Goal: Find contact information: Obtain details needed to contact an individual or organization

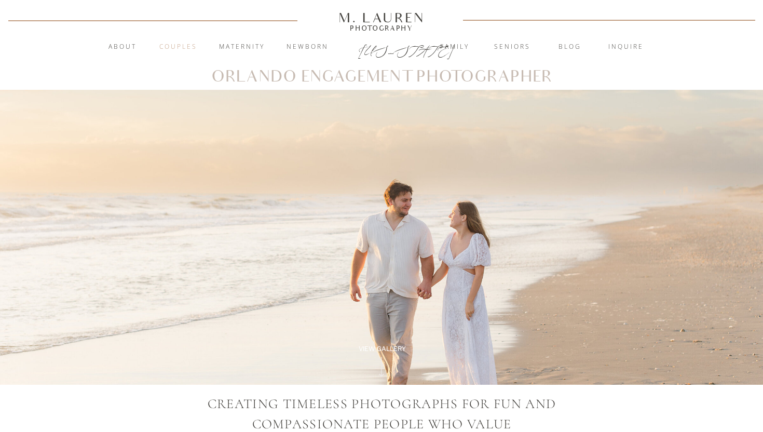
click at [175, 49] on nav "Couples" at bounding box center [178, 47] width 56 height 10
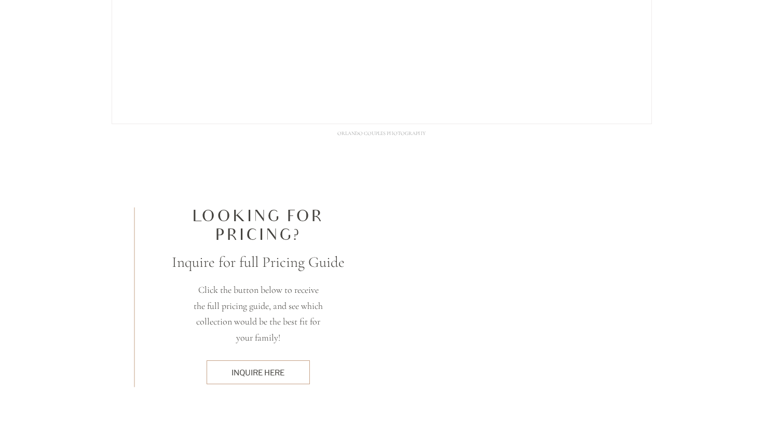
scroll to position [3109, 0]
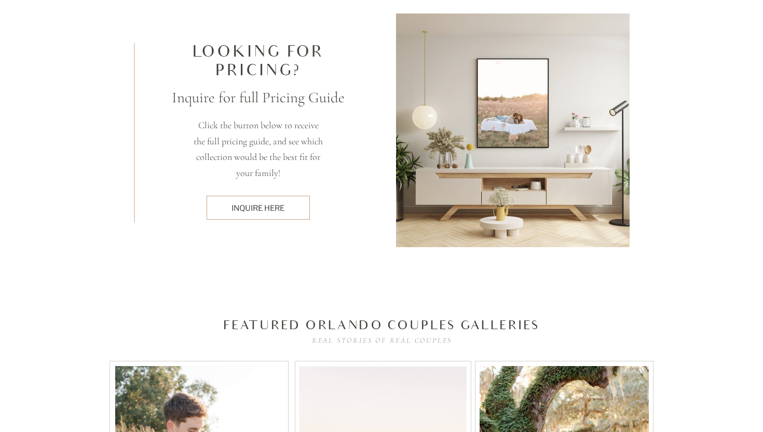
click at [262, 200] on div at bounding box center [258, 208] width 103 height 24
click at [264, 213] on div "inquire here" at bounding box center [258, 207] width 92 height 11
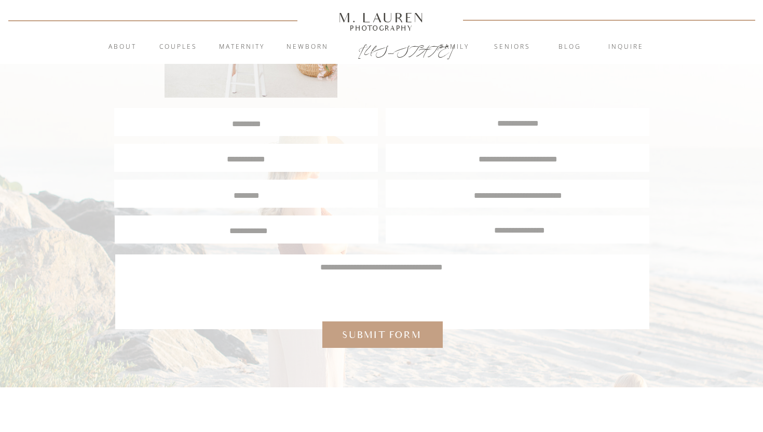
scroll to position [199, 0]
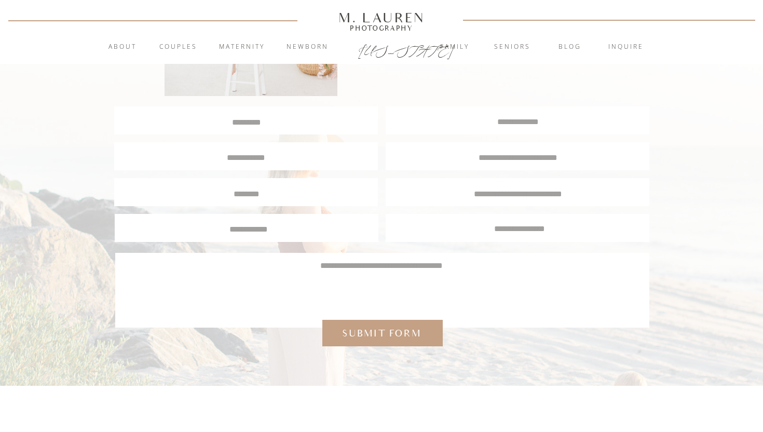
click at [474, 141] on div "blog Contact Newborn Maternity Couples Seniors Family ABOUT ME blog Seniors Fam…" at bounding box center [381, 284] width 763 height 966
click at [473, 162] on div at bounding box center [518, 156] width 264 height 28
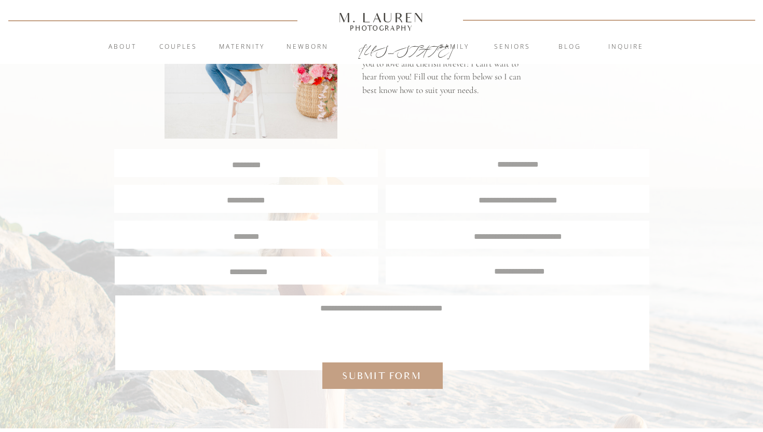
scroll to position [157, 0]
click at [270, 161] on textarea at bounding box center [246, 163] width 262 height 10
type textarea "**********"
click at [424, 173] on div at bounding box center [518, 162] width 264 height 28
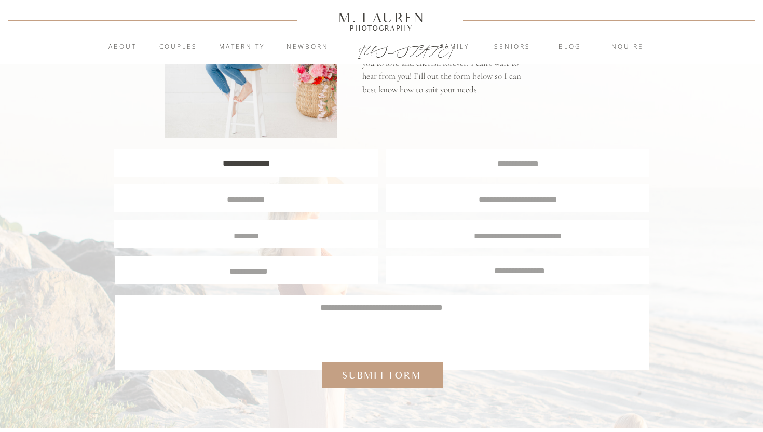
click at [430, 169] on div at bounding box center [518, 162] width 264 height 28
click at [483, 167] on textarea at bounding box center [517, 163] width 263 height 10
type textarea "*"
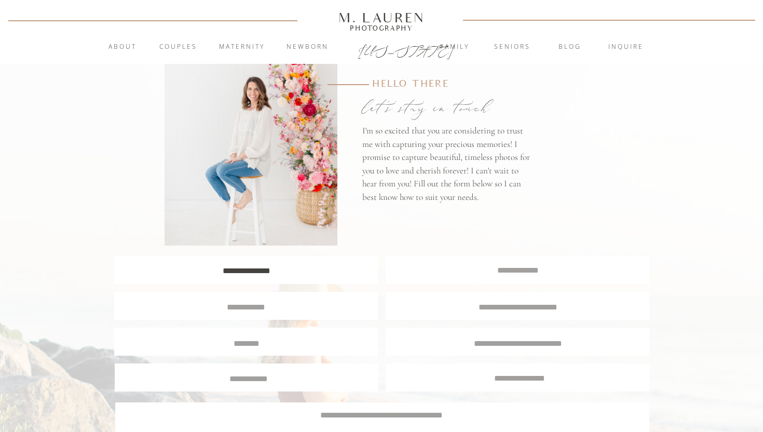
scroll to position [0, 0]
